Goal: Complete application form: Complete application form

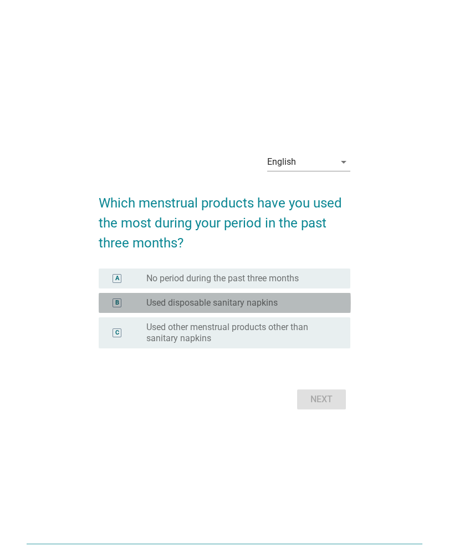
click at [314, 300] on div "radio_button_unchecked Used disposable sanitary napkins" at bounding box center [239, 302] width 186 height 11
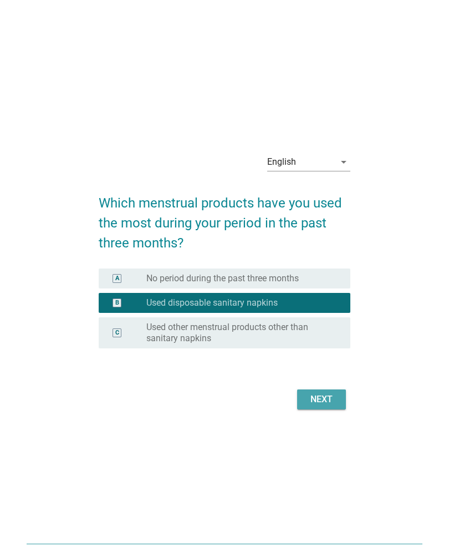
click at [332, 397] on div "Next" at bounding box center [321, 399] width 31 height 13
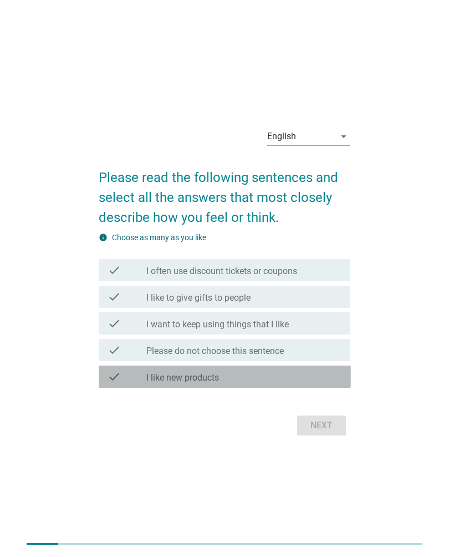
click at [303, 377] on div "check_box_outline_blank I like new products" at bounding box center [243, 376] width 195 height 13
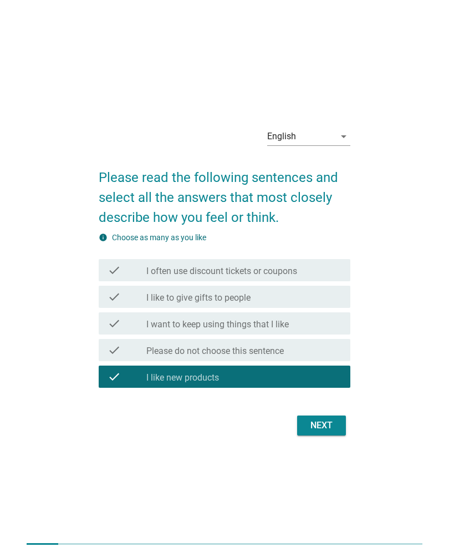
click at [311, 329] on div "check_box_outline_blank I want to keep using things that I like" at bounding box center [243, 323] width 195 height 13
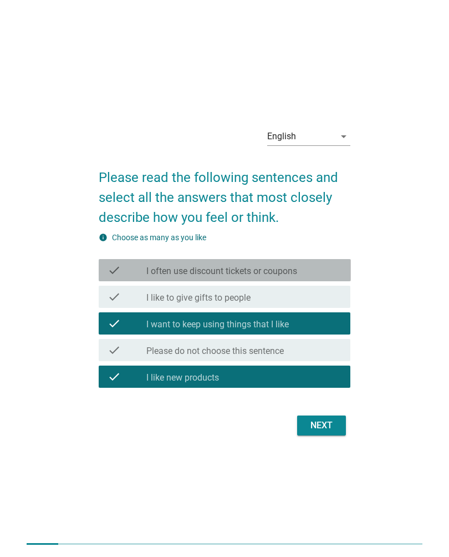
click at [313, 270] on div "check_box_outline_blank I often use discount tickets or coupons" at bounding box center [243, 270] width 195 height 13
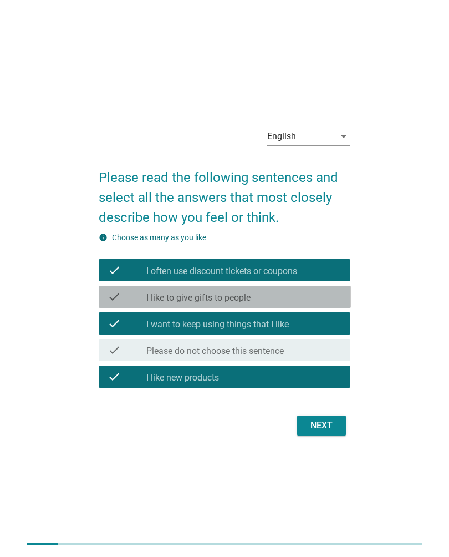
click at [307, 297] on div "check_box_outline_blank I like to give gifts to people" at bounding box center [243, 296] width 195 height 13
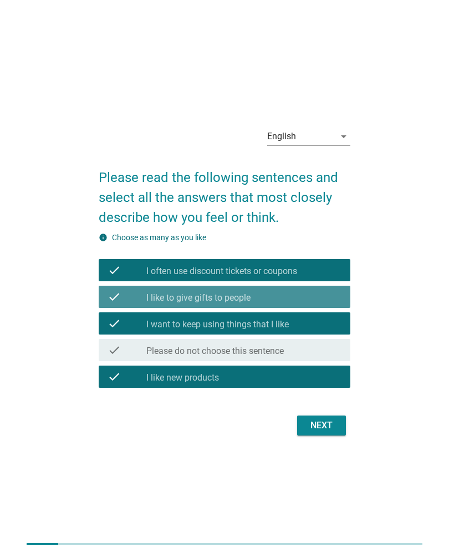
click at [333, 427] on div "Next" at bounding box center [321, 425] width 31 height 13
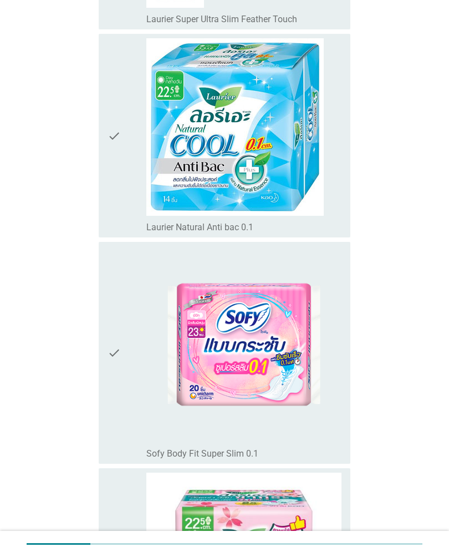
scroll to position [1001, 0]
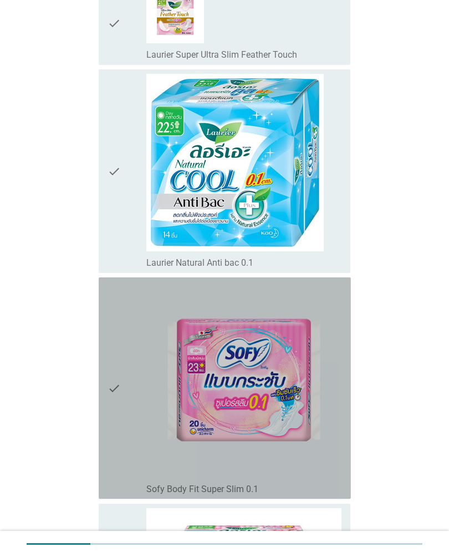
click at [305, 388] on img at bounding box center [243, 379] width 195 height 195
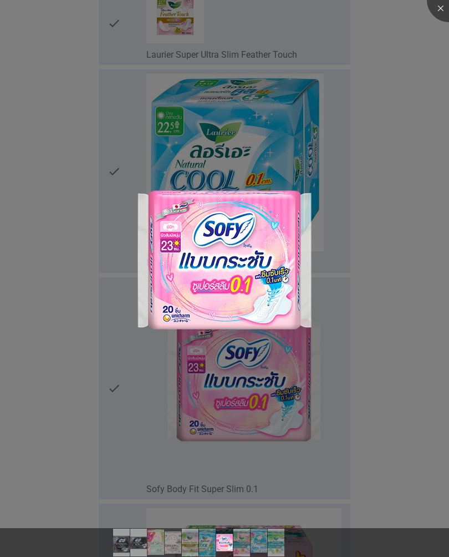
click at [411, 280] on div at bounding box center [224, 278] width 449 height 557
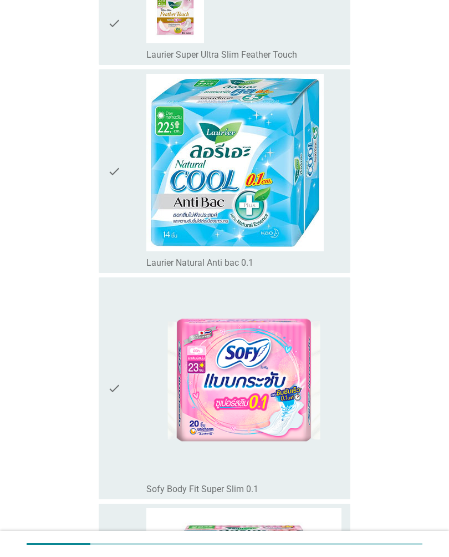
click at [122, 386] on div "check" at bounding box center [127, 388] width 39 height 213
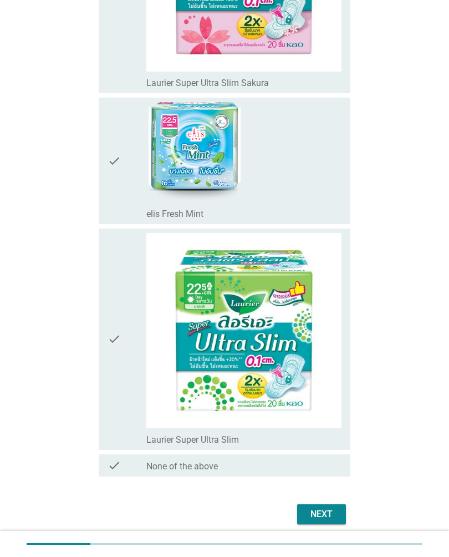
scroll to position [1674, 0]
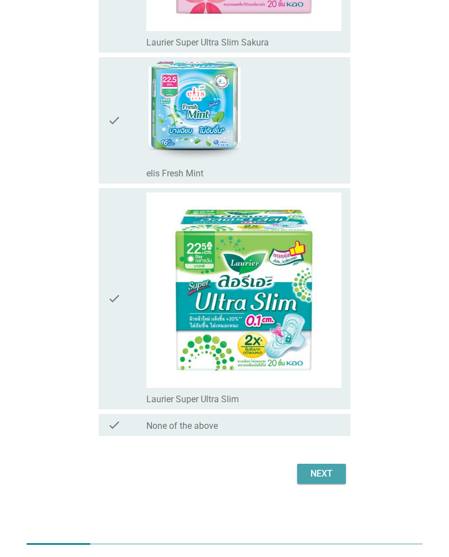
click at [339, 469] on button "Next" at bounding box center [321, 474] width 49 height 20
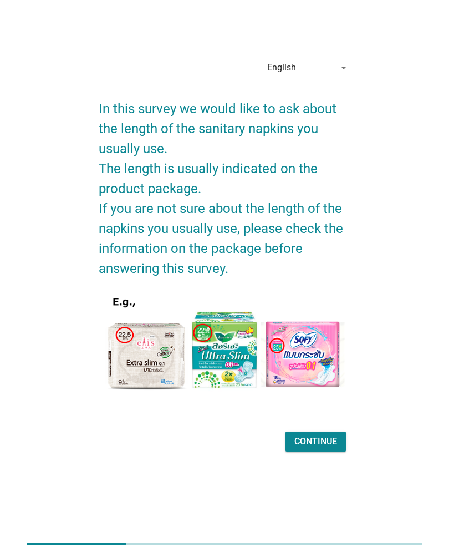
scroll to position [0, 0]
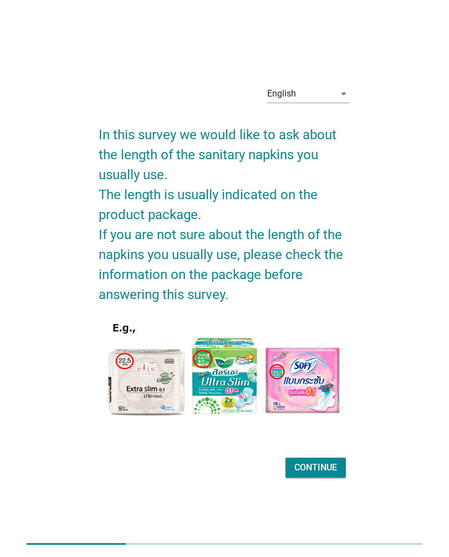
click at [333, 408] on img at bounding box center [225, 373] width 252 height 118
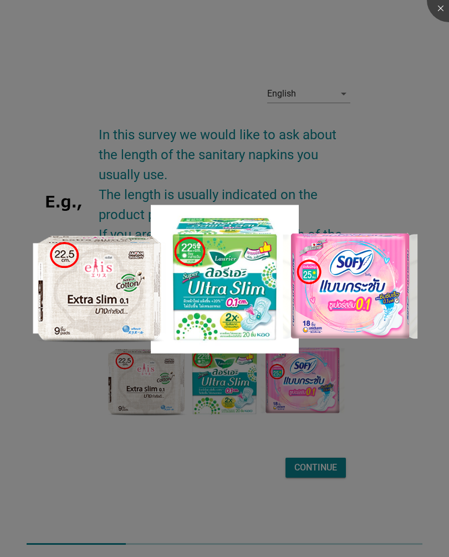
click at [394, 378] on div at bounding box center [224, 278] width 449 height 557
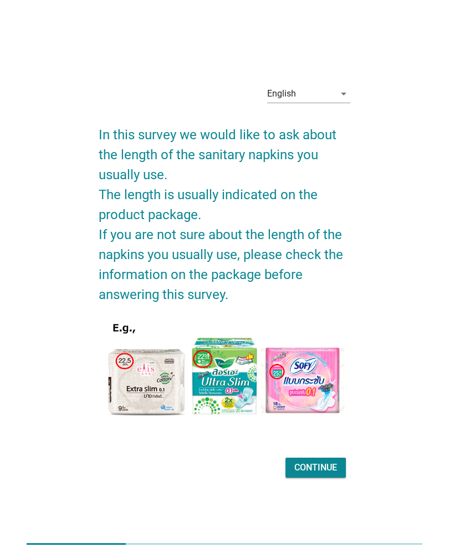
click at [325, 476] on button "Continue" at bounding box center [316, 468] width 60 height 20
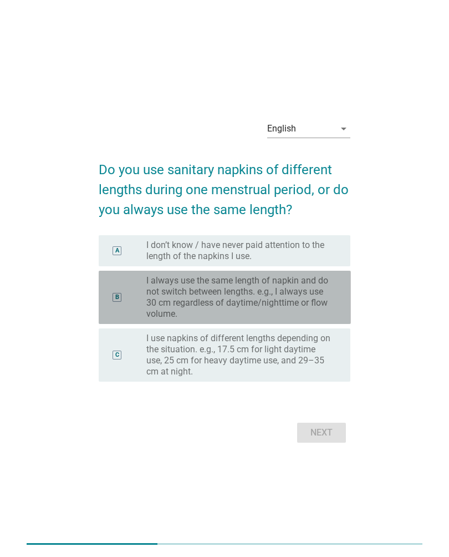
click at [321, 307] on label "I always use the same length of napkin and do not switch between lengths. e.g.,…" at bounding box center [239, 297] width 186 height 44
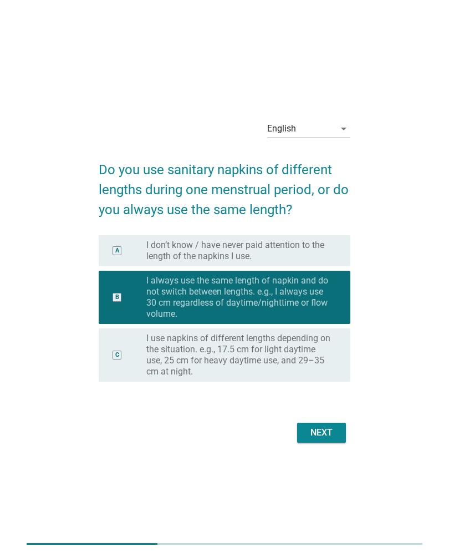
click at [319, 427] on div "Next" at bounding box center [321, 432] width 31 height 13
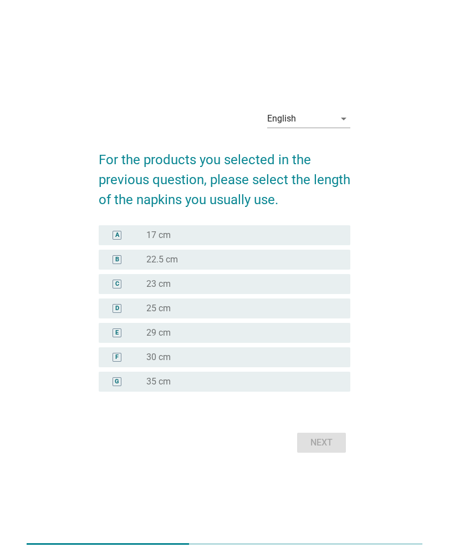
click at [315, 314] on div "radio_button_unchecked 25 cm" at bounding box center [239, 308] width 186 height 11
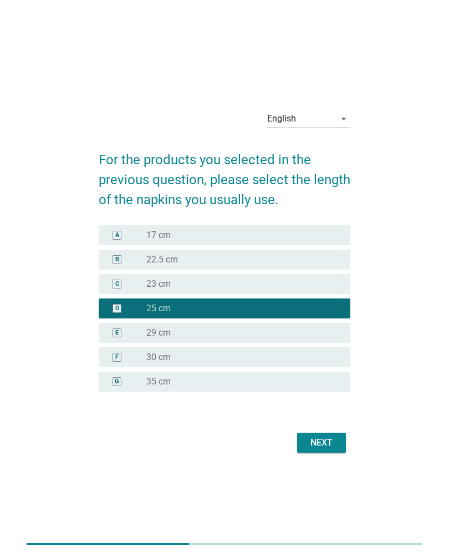
click at [333, 446] on div "Next" at bounding box center [321, 442] width 31 height 13
